Goal: Transaction & Acquisition: Purchase product/service

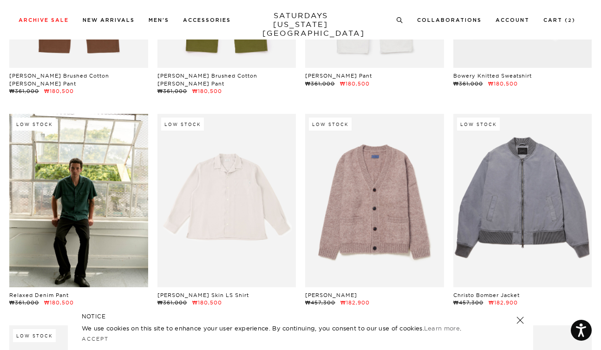
scroll to position [14448, 0]
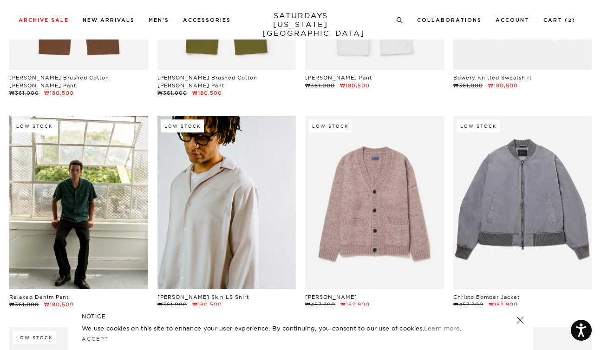
click at [187, 169] on link at bounding box center [226, 202] width 139 height 173
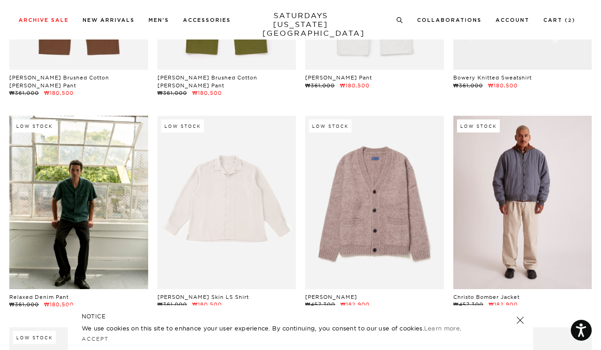
click at [505, 144] on link at bounding box center [522, 202] width 139 height 173
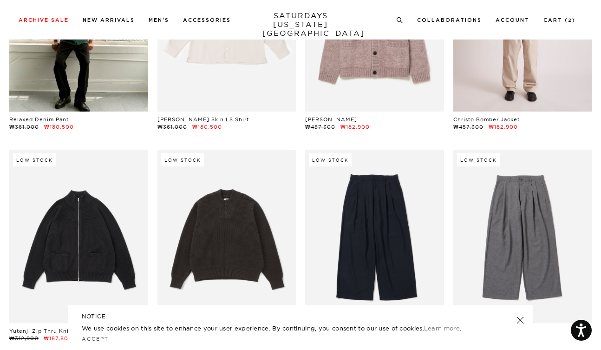
scroll to position [14665, 0]
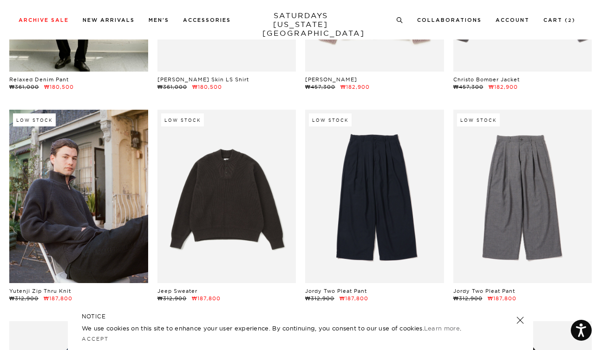
click at [115, 136] on link at bounding box center [78, 196] width 139 height 173
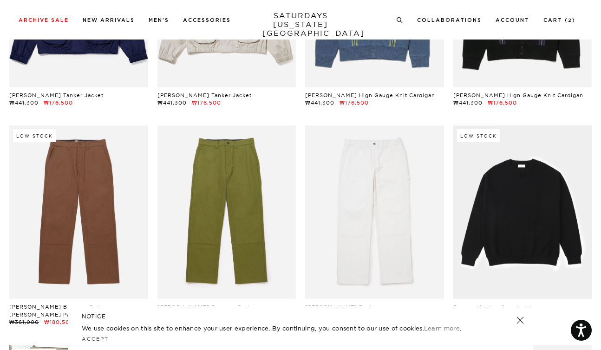
scroll to position [14217, 1]
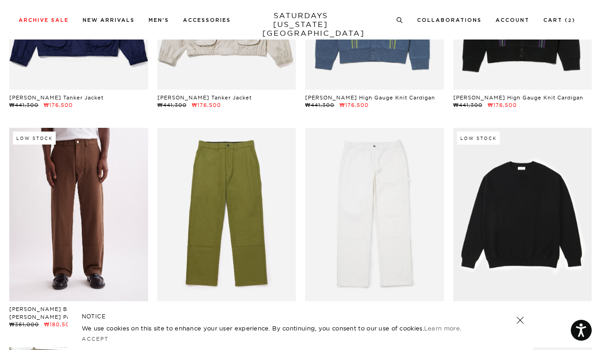
click at [55, 130] on link at bounding box center [78, 214] width 139 height 173
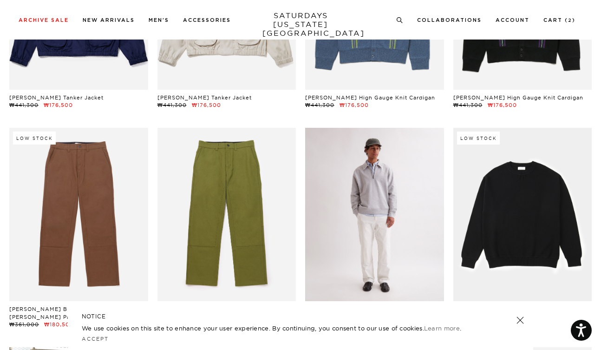
click at [376, 214] on link at bounding box center [374, 214] width 139 height 173
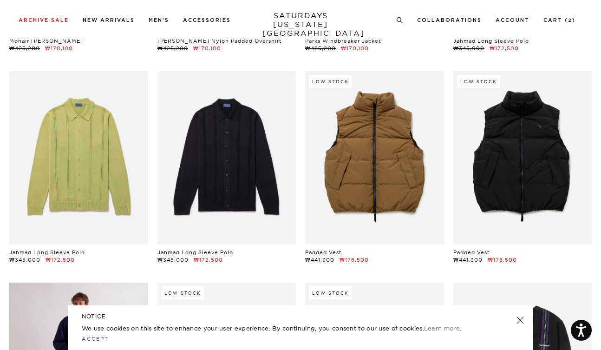
scroll to position [13770, 1]
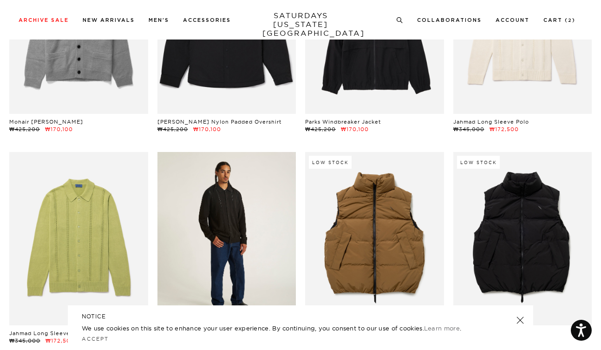
click at [184, 186] on link at bounding box center [226, 238] width 139 height 173
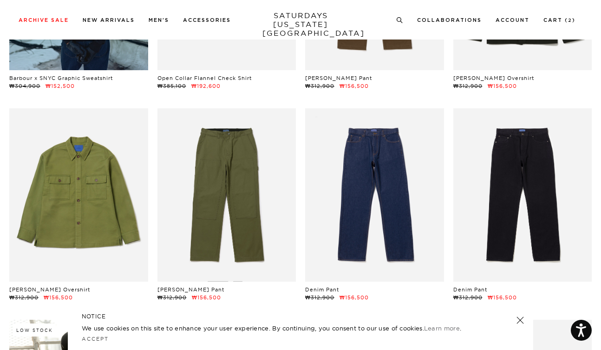
scroll to position [12742, 1]
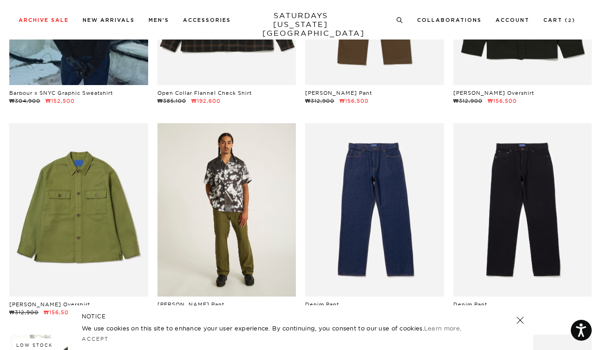
click at [257, 187] on link at bounding box center [226, 209] width 139 height 173
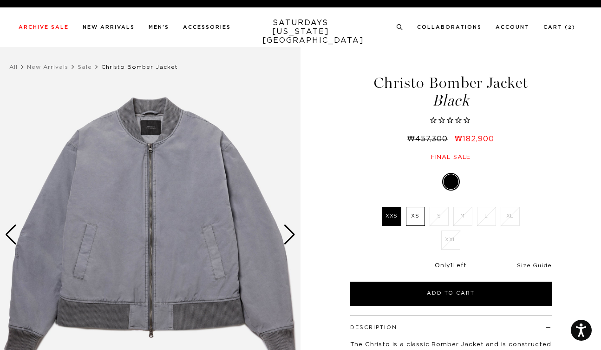
click at [288, 240] on div "Next slide" at bounding box center [289, 234] width 13 height 20
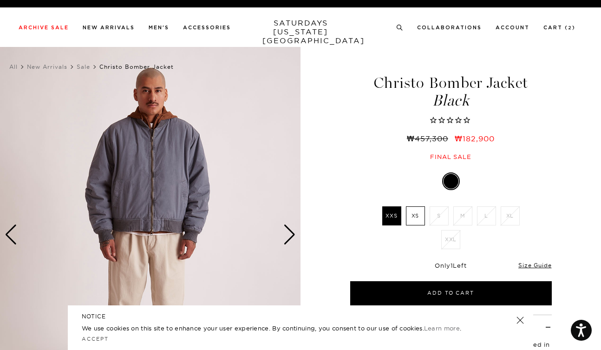
click at [288, 240] on div "Next slide" at bounding box center [289, 234] width 13 height 20
click at [288, 234] on div "Next slide" at bounding box center [289, 234] width 13 height 20
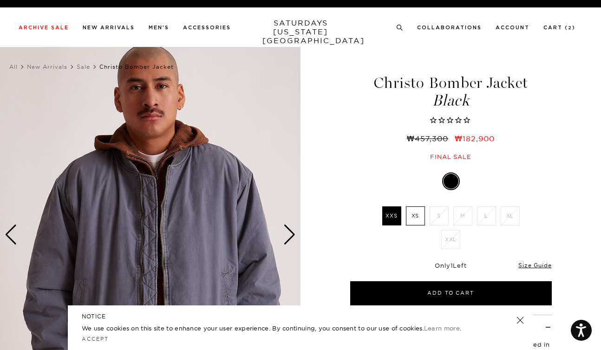
click at [288, 234] on div "Next slide" at bounding box center [289, 234] width 13 height 20
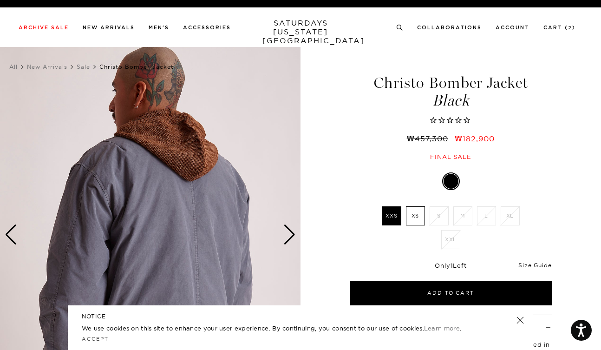
click at [288, 234] on div "Next slide" at bounding box center [289, 234] width 13 height 20
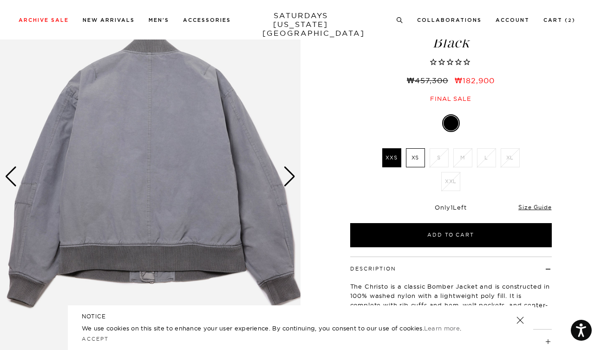
scroll to position [68, 0]
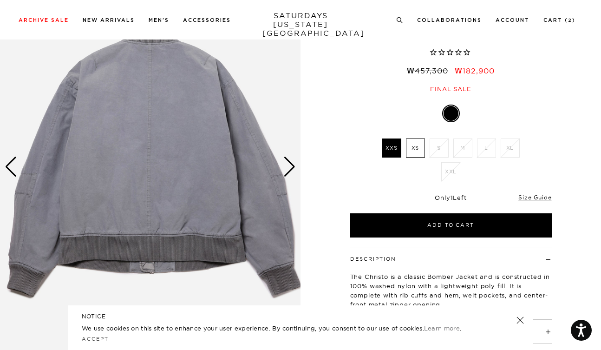
click at [292, 162] on div "Next slide" at bounding box center [289, 166] width 13 height 20
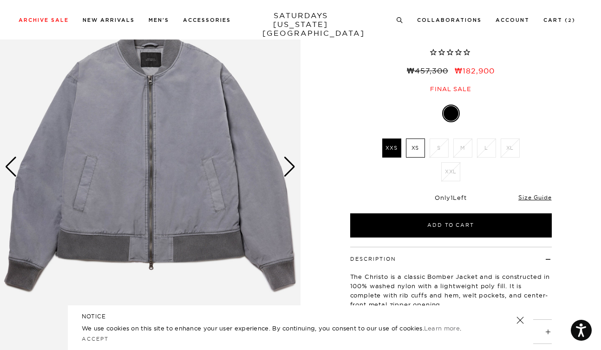
click at [292, 162] on div "Next slide" at bounding box center [289, 166] width 13 height 20
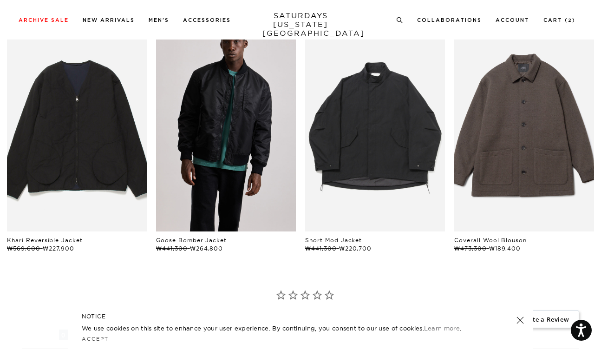
scroll to position [490, 0]
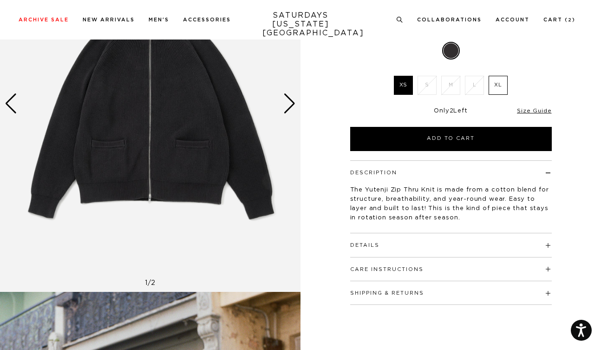
scroll to position [74, 0]
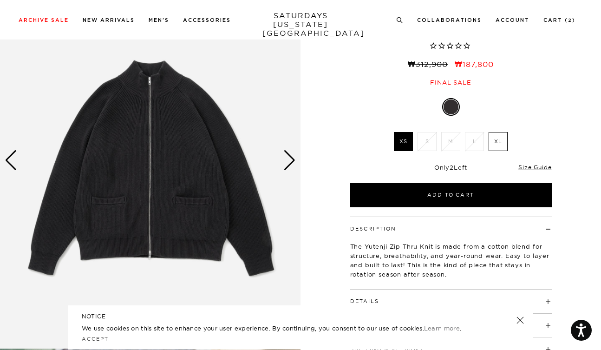
click at [292, 161] on div "Next slide" at bounding box center [289, 160] width 13 height 20
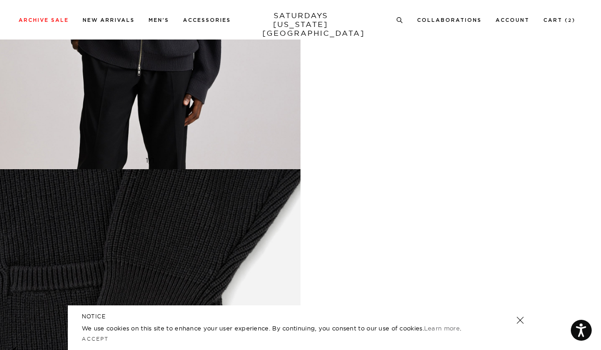
scroll to position [1172, 0]
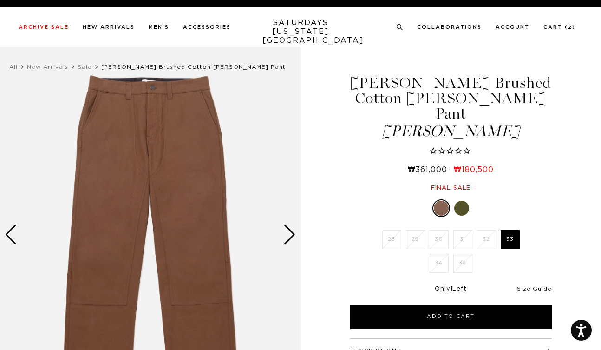
click at [459, 200] on link at bounding box center [462, 208] width 16 height 16
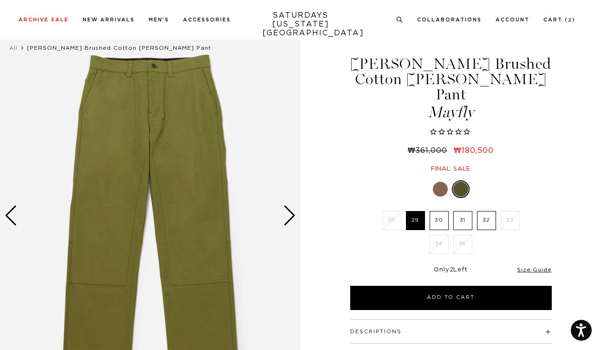
scroll to position [10, 0]
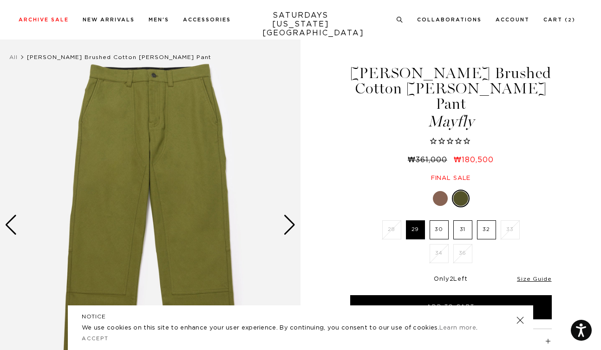
click at [287, 224] on div "Next slide" at bounding box center [289, 224] width 13 height 20
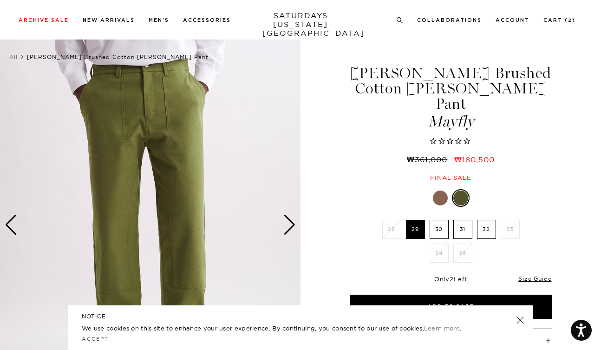
click at [287, 224] on div "Next slide" at bounding box center [289, 224] width 13 height 20
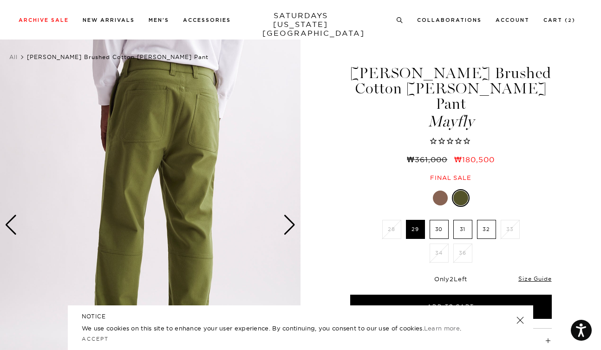
click at [287, 224] on div "Next slide" at bounding box center [289, 224] width 13 height 20
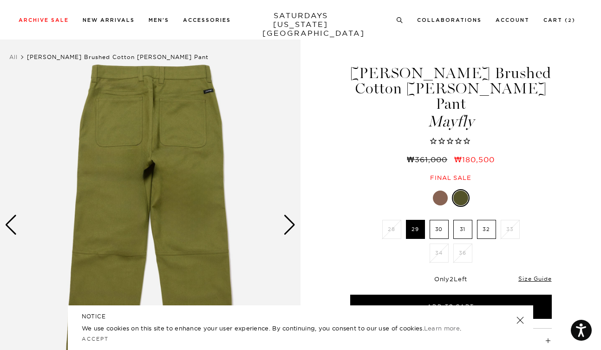
click at [287, 224] on div "Next slide" at bounding box center [289, 224] width 13 height 20
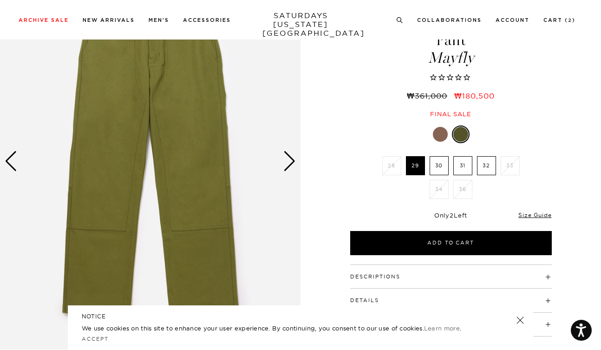
scroll to position [82, 0]
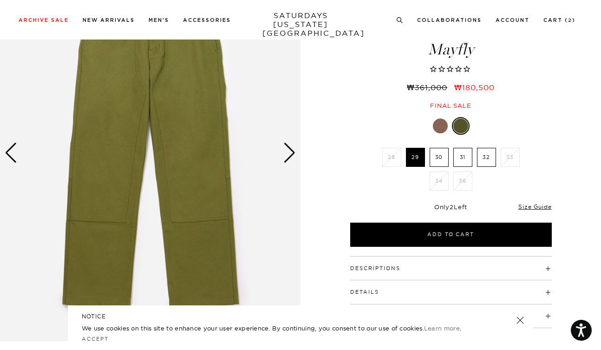
click at [289, 149] on div "Next slide" at bounding box center [289, 153] width 13 height 20
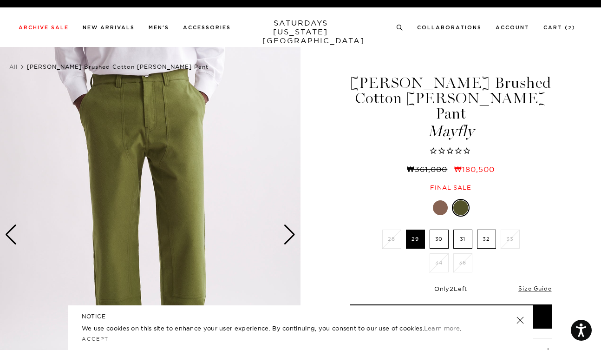
scroll to position [0, 0]
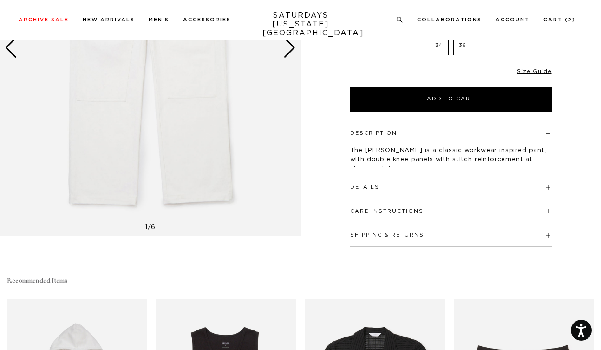
scroll to position [82, 1]
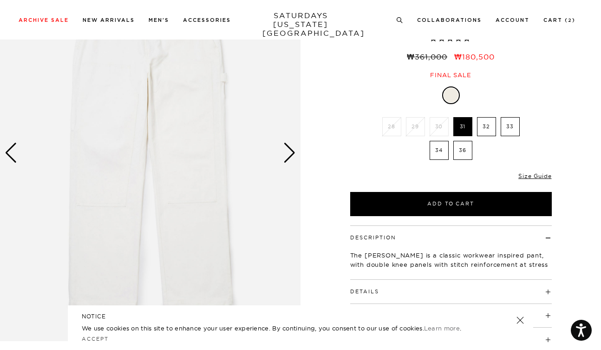
click at [288, 150] on div "Next slide" at bounding box center [289, 153] width 13 height 20
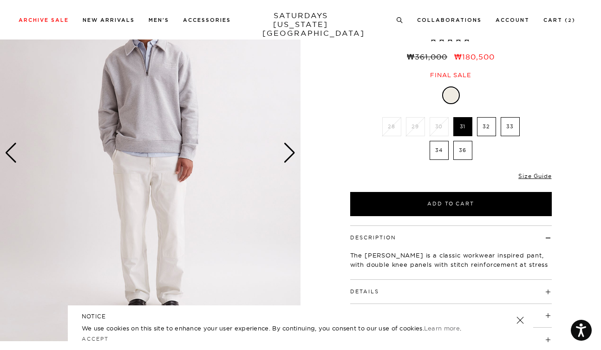
click at [288, 150] on div "Next slide" at bounding box center [289, 153] width 13 height 20
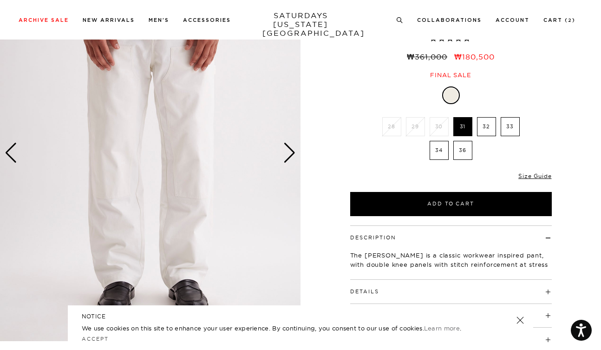
click at [288, 150] on div "Next slide" at bounding box center [289, 153] width 13 height 20
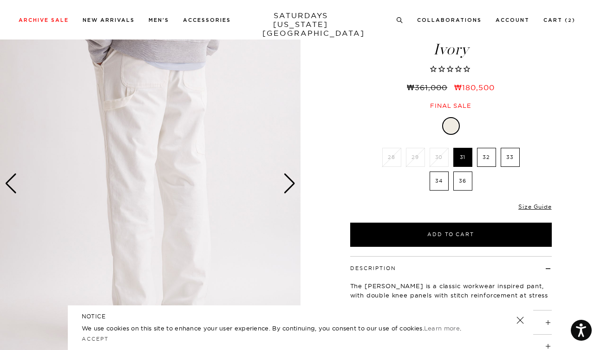
scroll to position [25, 1]
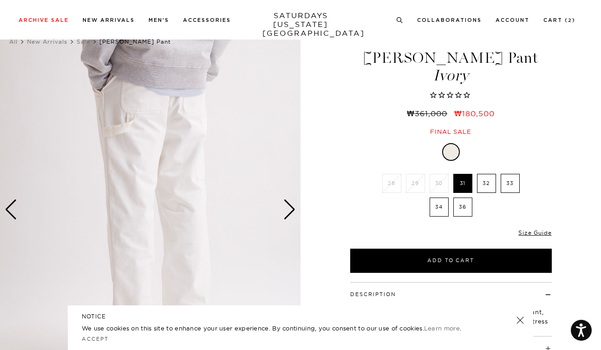
click at [290, 217] on div "Next slide" at bounding box center [289, 209] width 13 height 20
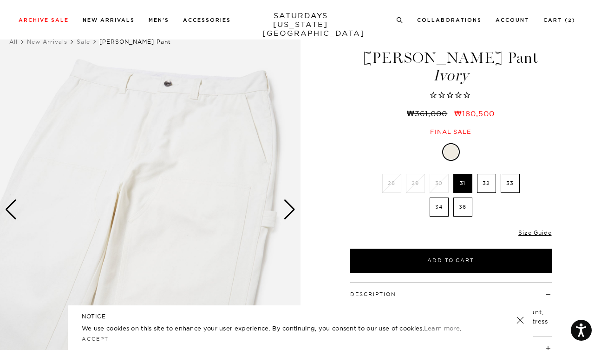
click at [290, 217] on div "Next slide" at bounding box center [289, 209] width 13 height 20
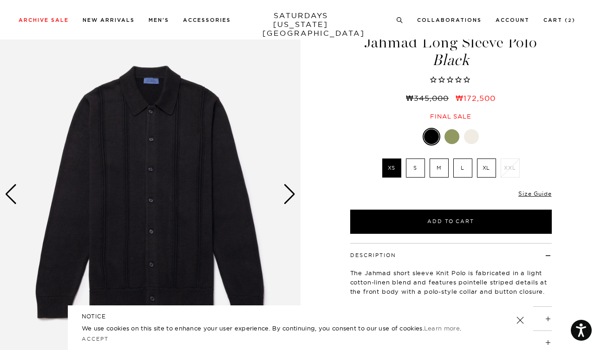
scroll to position [38, 0]
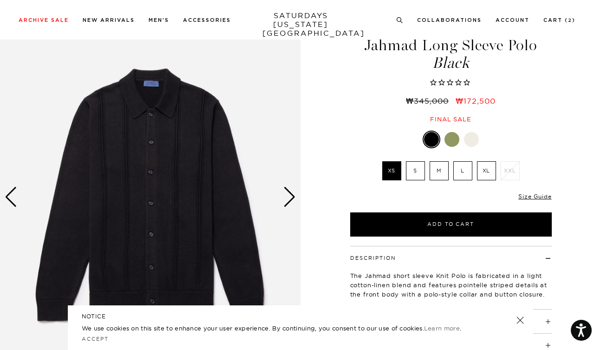
click at [289, 190] on div "Next slide" at bounding box center [289, 197] width 13 height 20
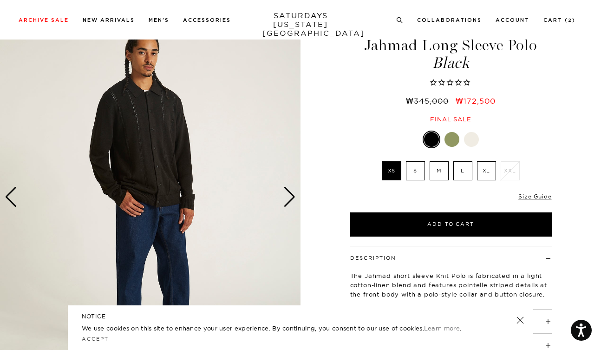
click at [289, 190] on div "Next slide" at bounding box center [289, 197] width 13 height 20
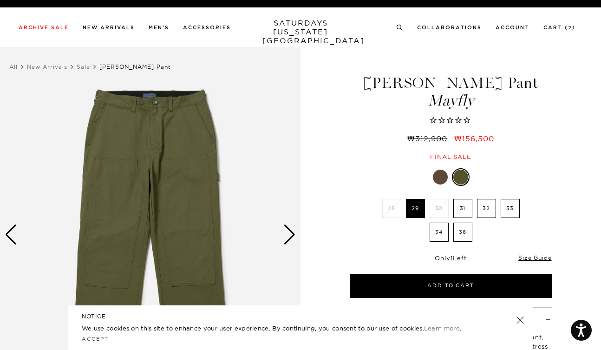
click at [439, 176] on div at bounding box center [440, 176] width 15 height 15
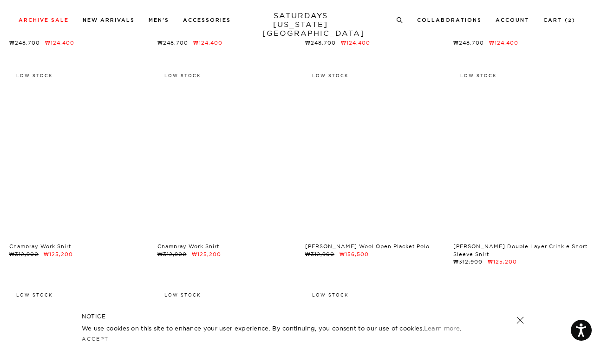
scroll to position [9609, 0]
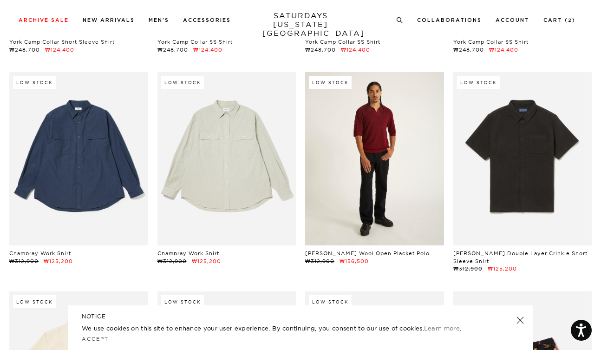
click at [364, 142] on link at bounding box center [374, 158] width 139 height 173
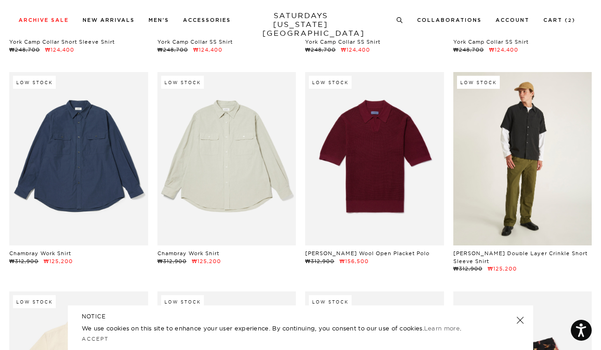
click at [487, 169] on link at bounding box center [522, 158] width 139 height 173
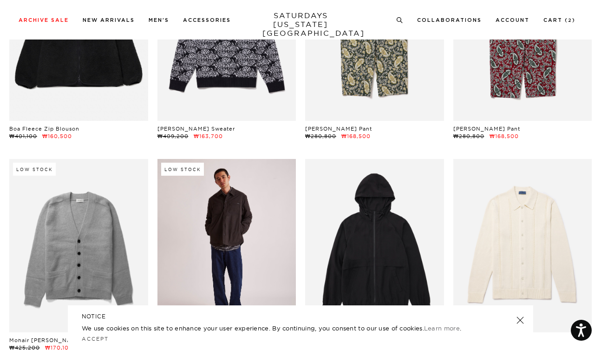
scroll to position [13549, 0]
